Goal: Task Accomplishment & Management: Manage account settings

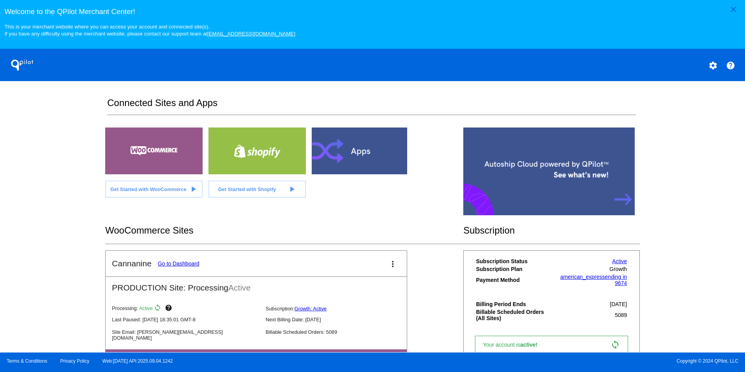
scroll to position [156, 0]
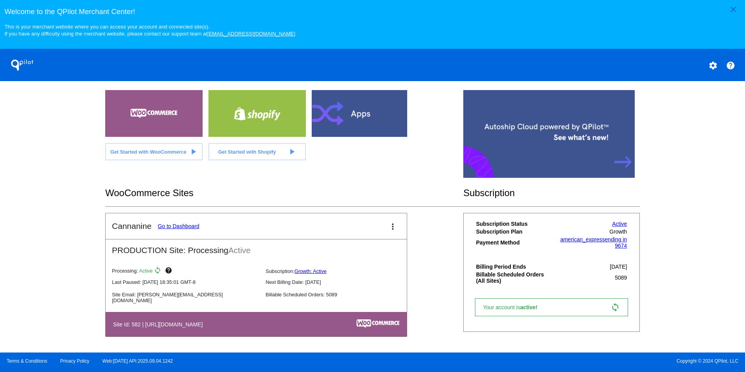
click at [185, 229] on link "Go to Dashboard" at bounding box center [179, 226] width 42 height 6
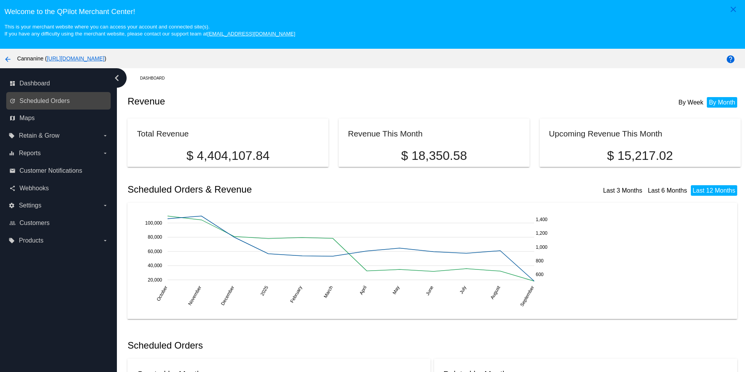
click at [63, 106] on link "update Scheduled Orders" at bounding box center [58, 101] width 99 height 12
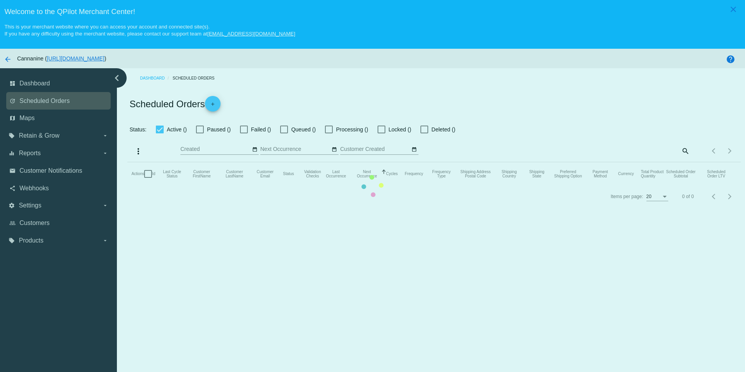
checkbox input "true"
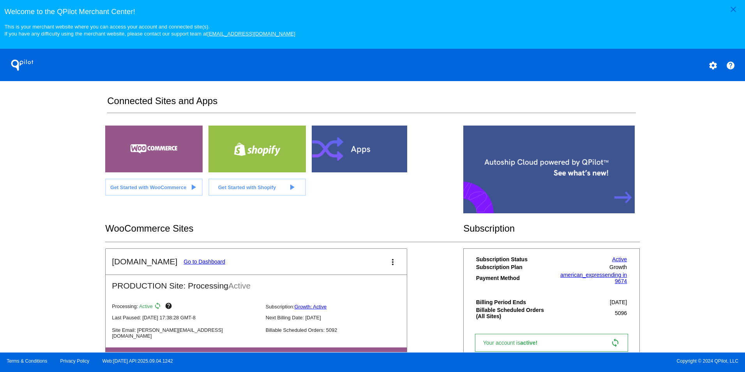
scroll to position [195, 0]
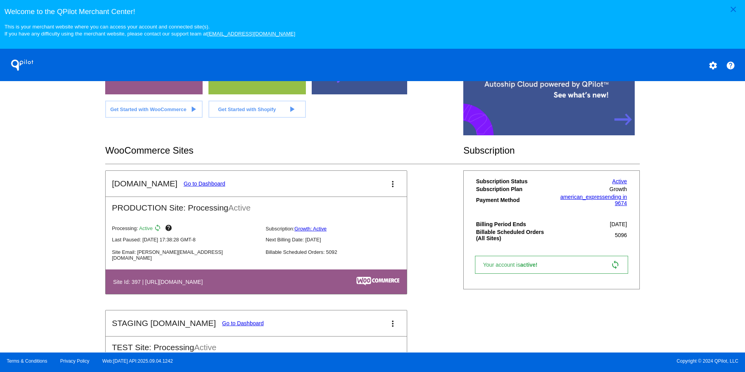
click at [203, 187] on link "Go to Dashboard" at bounding box center [204, 183] width 42 height 6
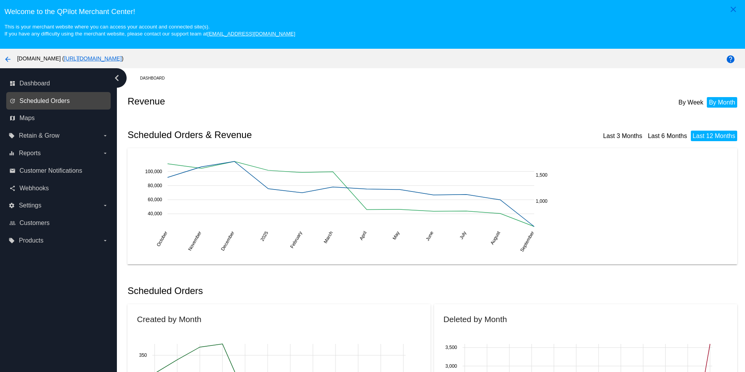
click at [65, 100] on span "Scheduled Orders" at bounding box center [44, 100] width 50 height 7
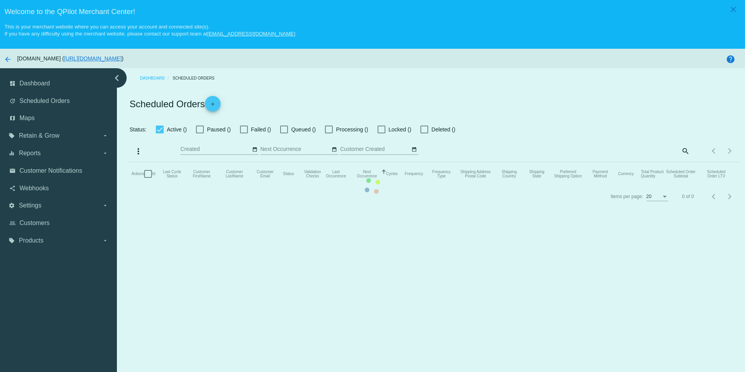
checkbox input "true"
